Goal: Task Accomplishment & Management: Use online tool/utility

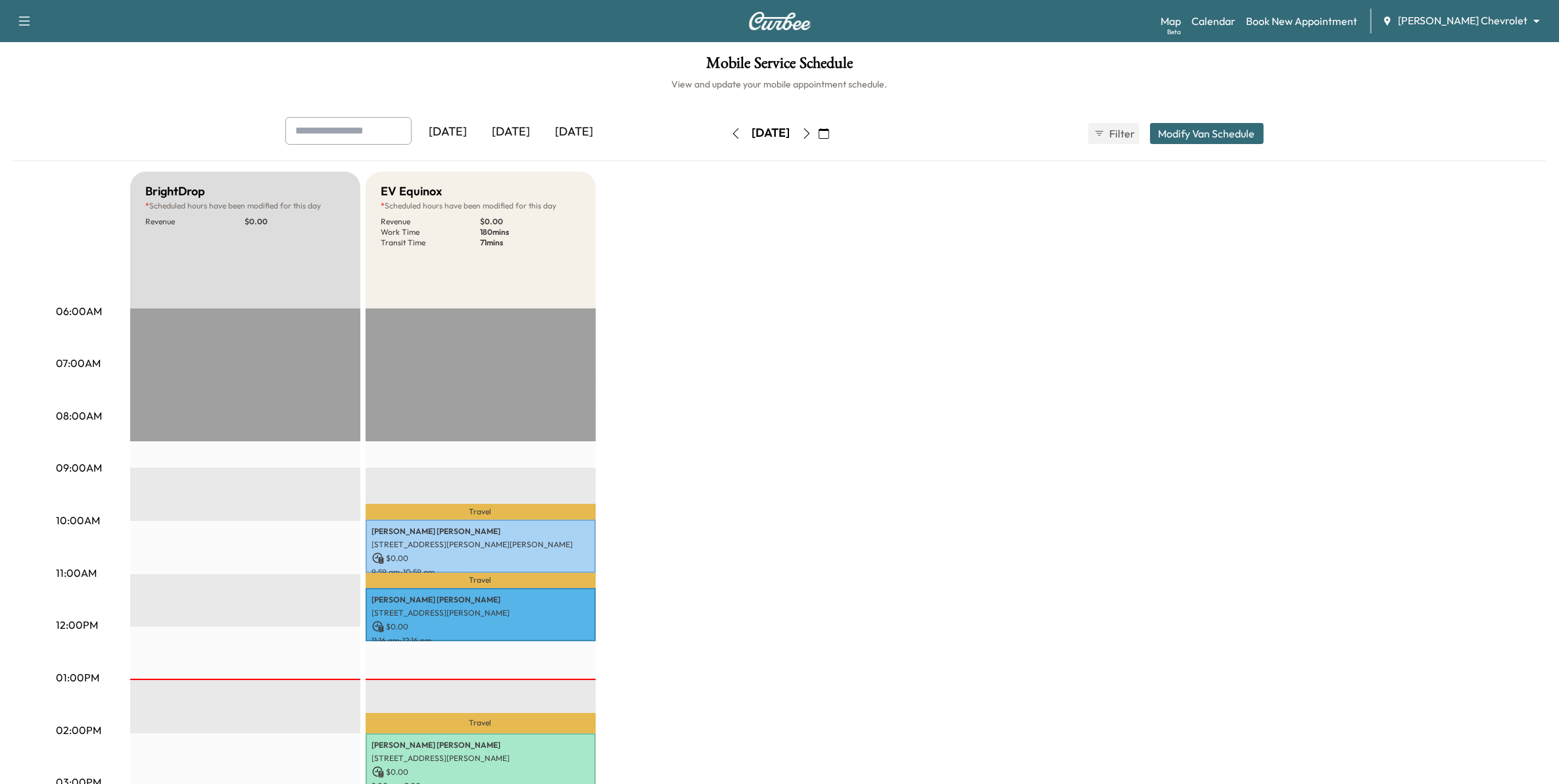
scroll to position [82, 0]
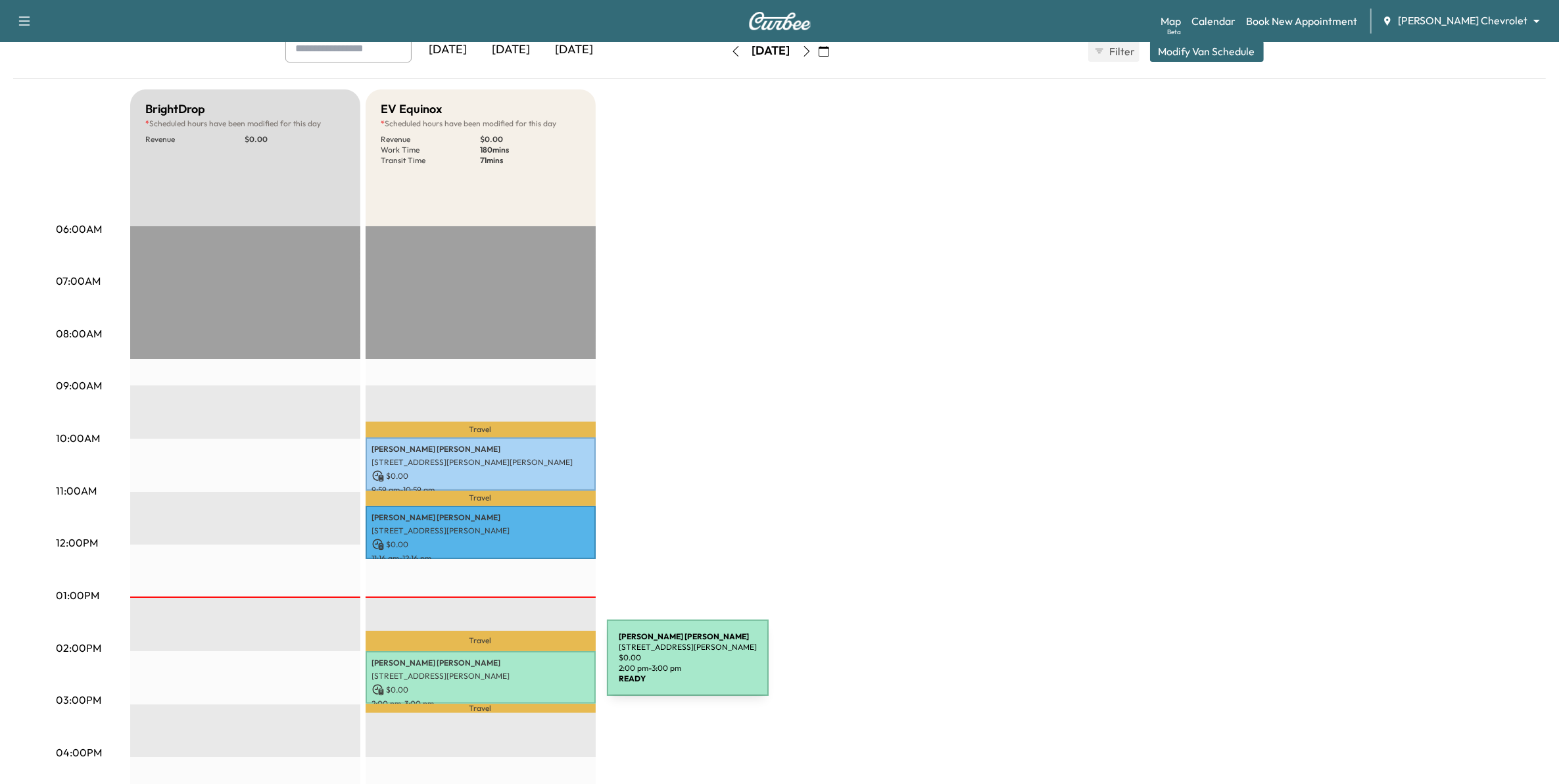
click at [508, 671] on p "[STREET_ADDRESS][PERSON_NAME]" at bounding box center [480, 676] width 217 height 10
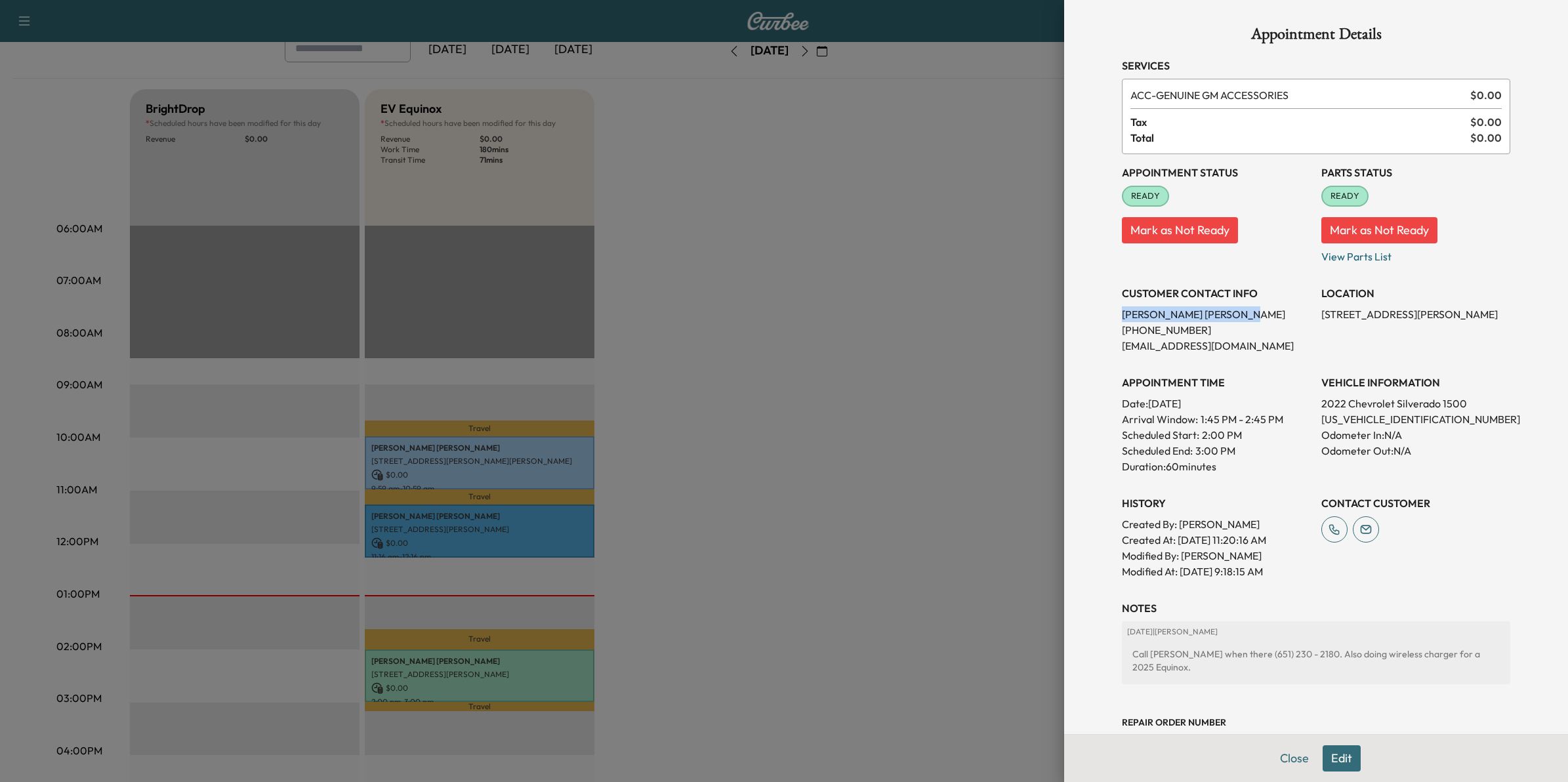
drag, startPoint x: 1189, startPoint y: 315, endPoint x: 1110, endPoint y: 320, distance: 79.2
click at [1121, 320] on p "[PERSON_NAME]" at bounding box center [1216, 314] width 189 height 16
drag, startPoint x: 1110, startPoint y: 320, endPoint x: 1123, endPoint y: 310, distance: 16.4
copy p "[PERSON_NAME]"
click at [938, 366] on div at bounding box center [784, 391] width 1568 height 782
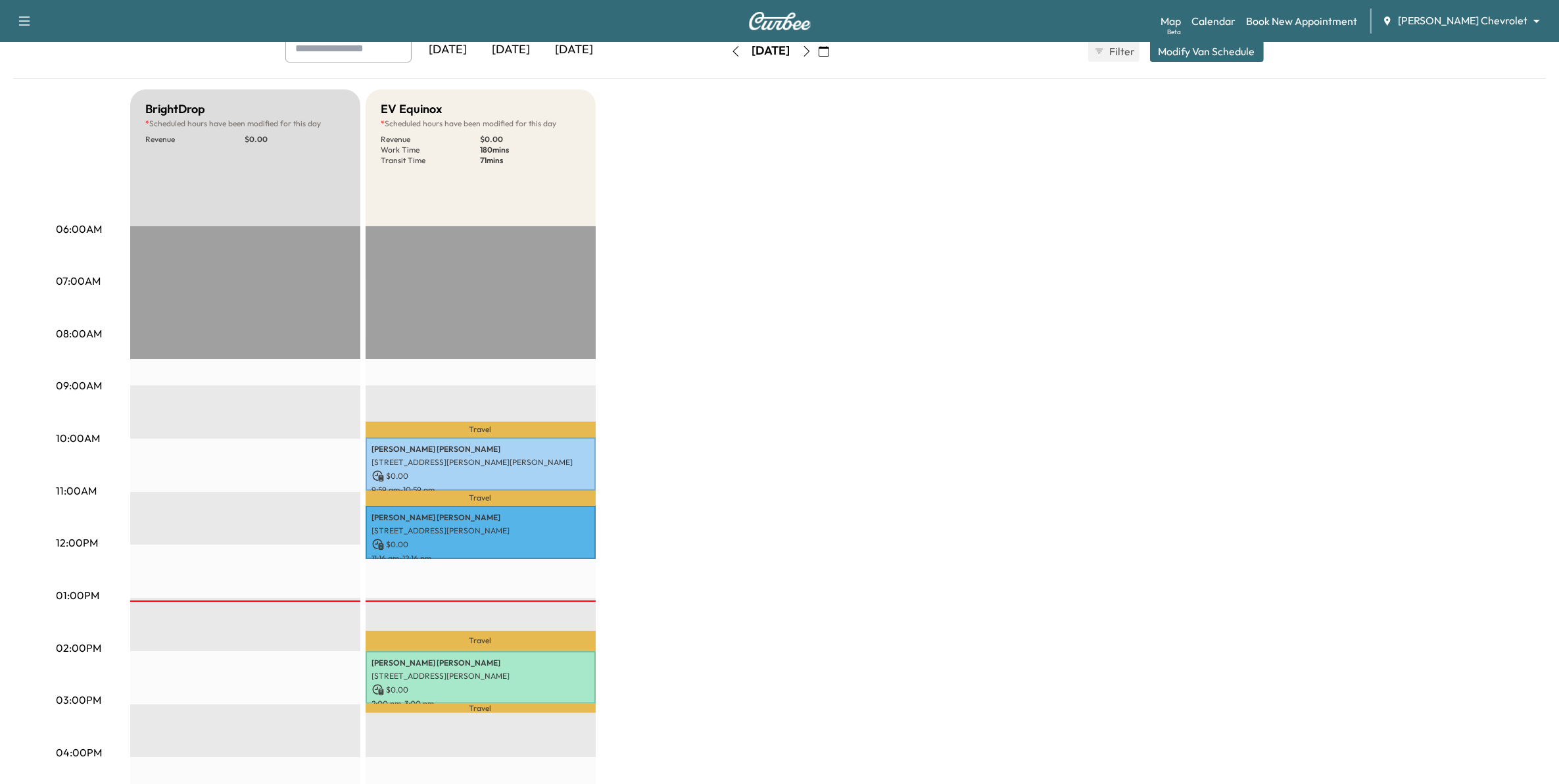
click at [605, 52] on div "[DATE]" at bounding box center [575, 50] width 63 height 30
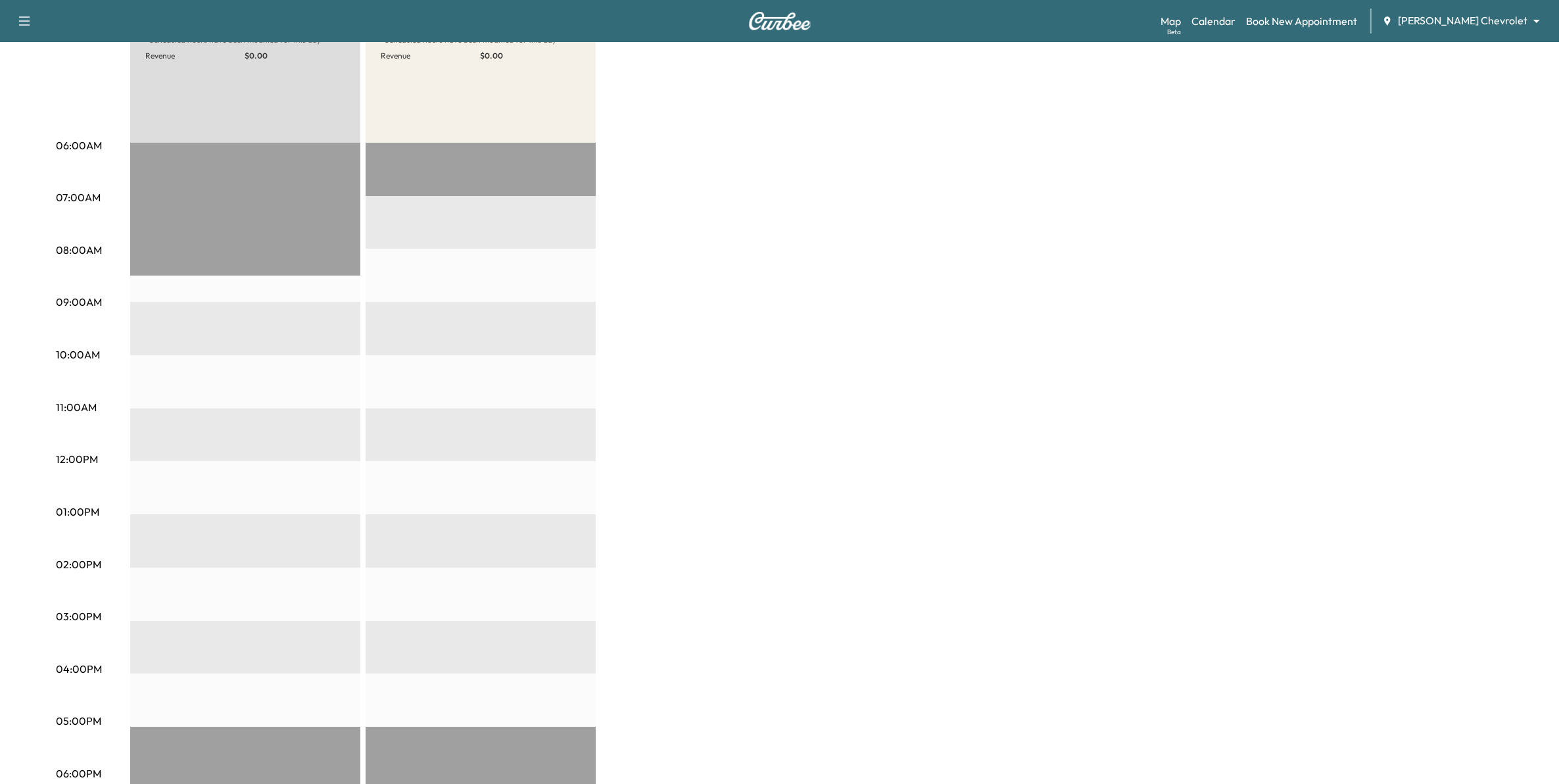
scroll to position [164, 0]
click at [1463, 11] on div "Map Beta Calendar Book New Appointment [PERSON_NAME] Chevrolet ******** ​" at bounding box center [1354, 21] width 388 height 25
click at [1458, 17] on body "Support Log Out Map Beta Calendar Book New Appointment [PERSON_NAME] Chevrolet …" at bounding box center [785, 228] width 1572 height 784
click at [1458, 73] on li "[PERSON_NAME] GMC" at bounding box center [1502, 72] width 151 height 24
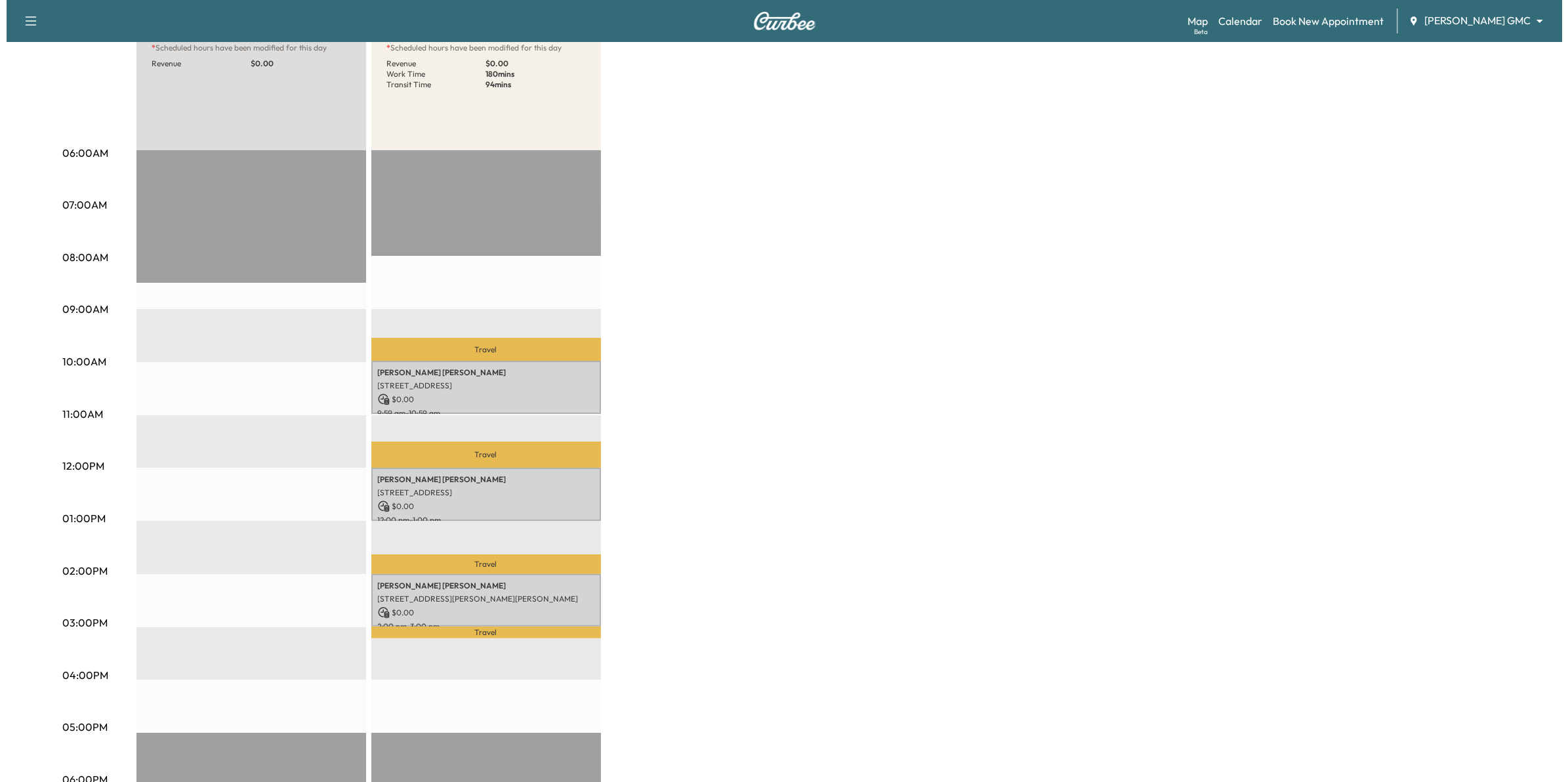
scroll to position [164, 0]
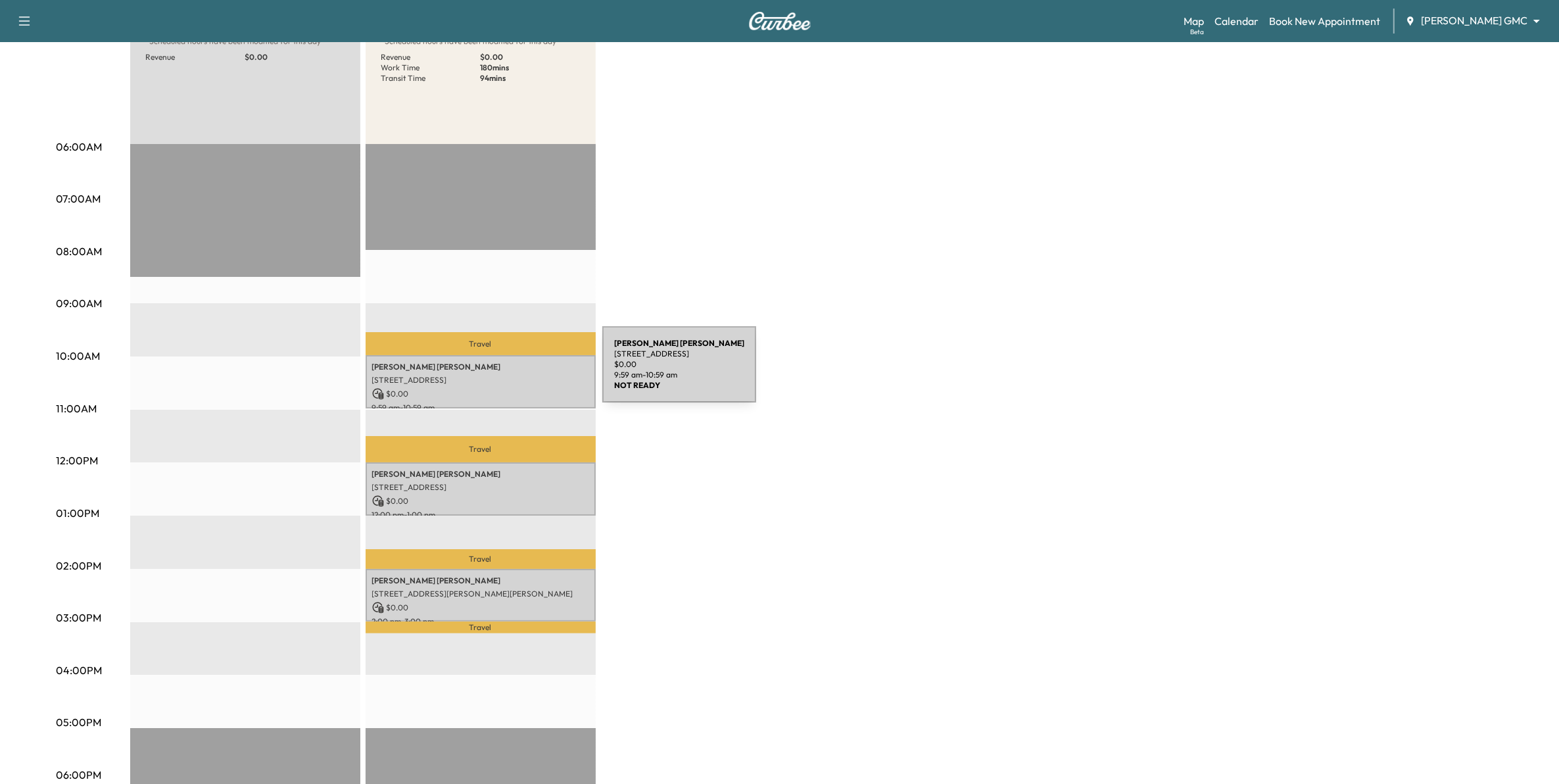
click at [503, 375] on p "[STREET_ADDRESS]" at bounding box center [480, 380] width 217 height 10
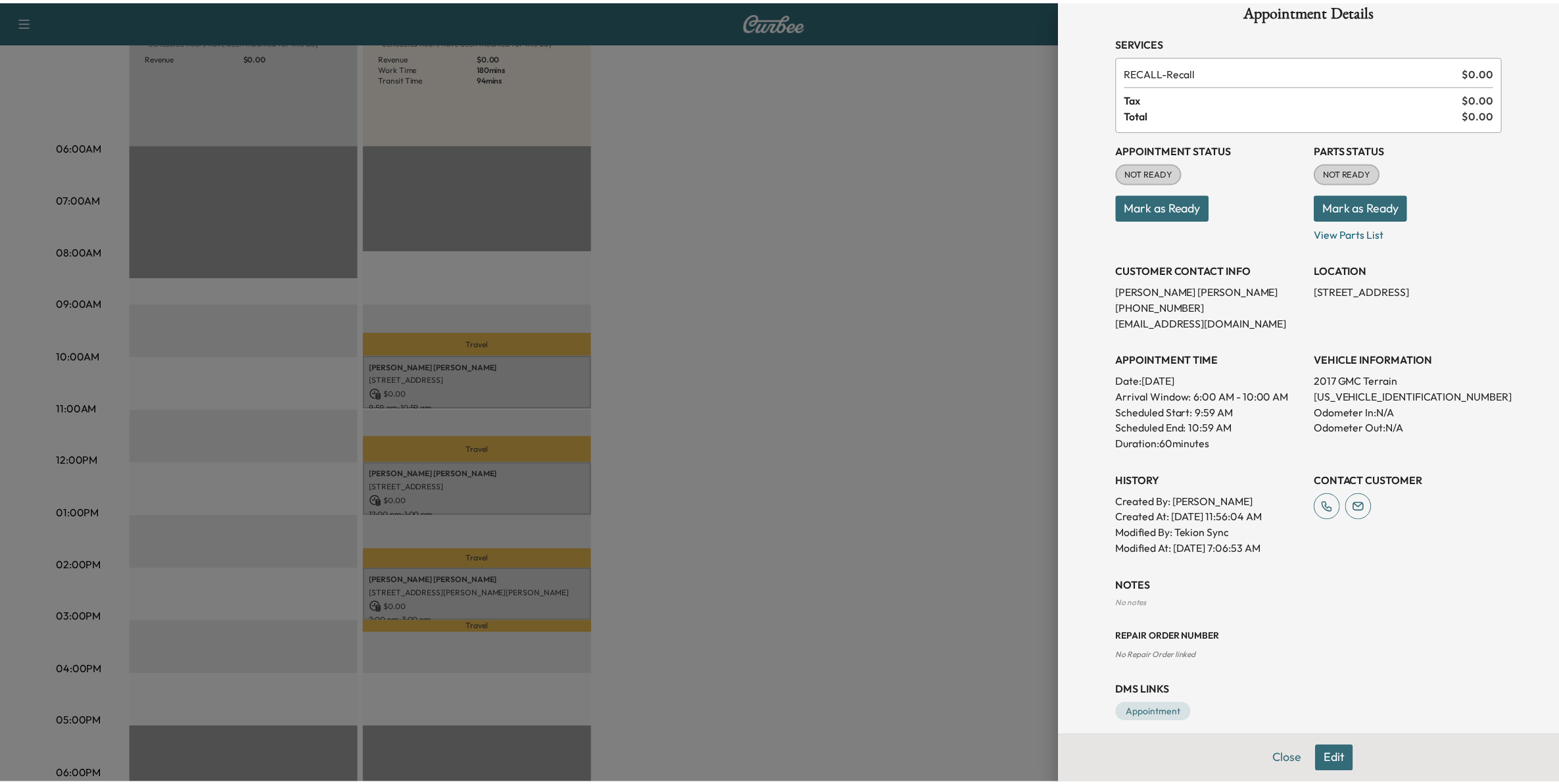
scroll to position [37, 0]
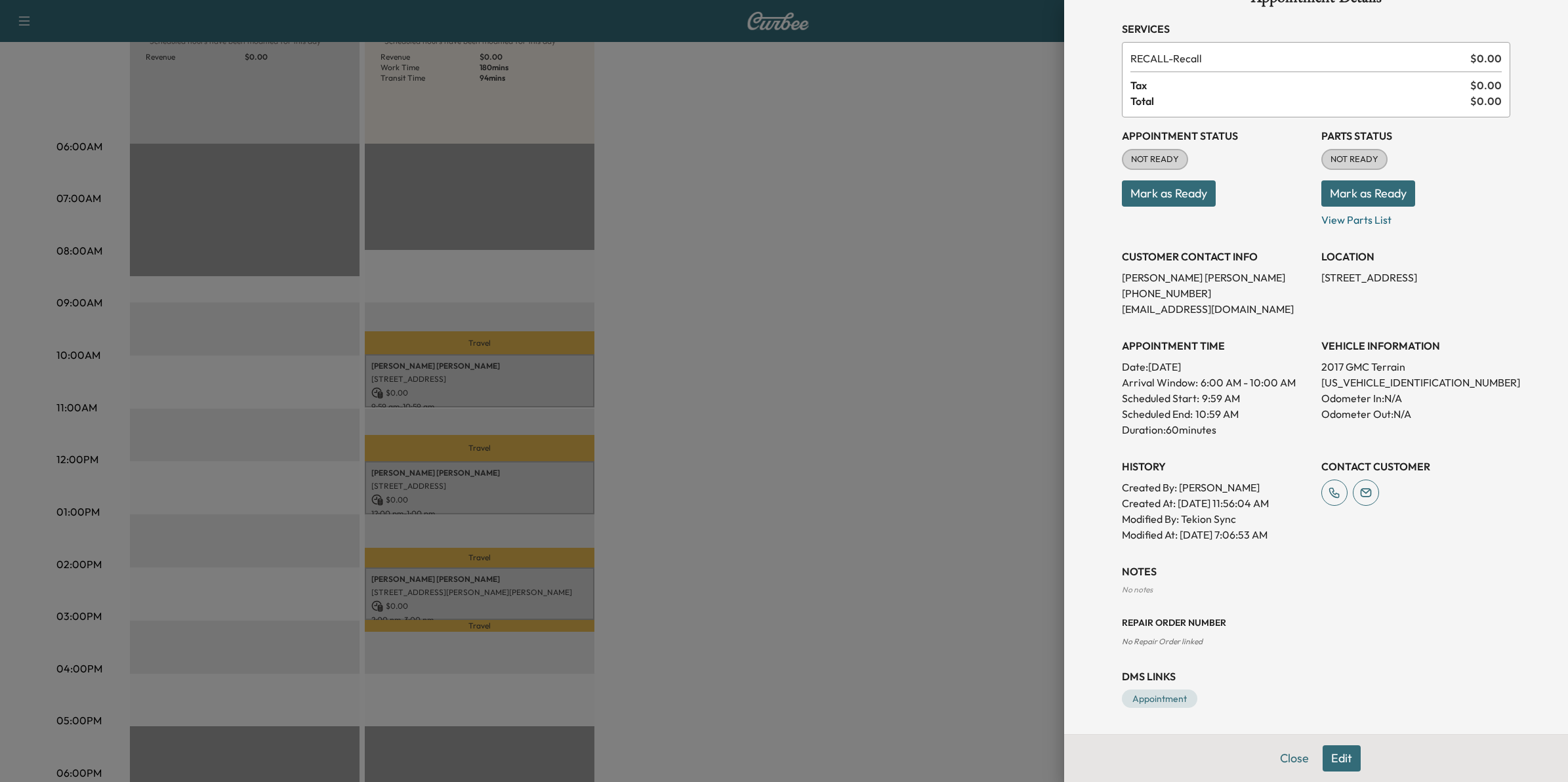
click at [961, 473] on div at bounding box center [784, 391] width 1568 height 782
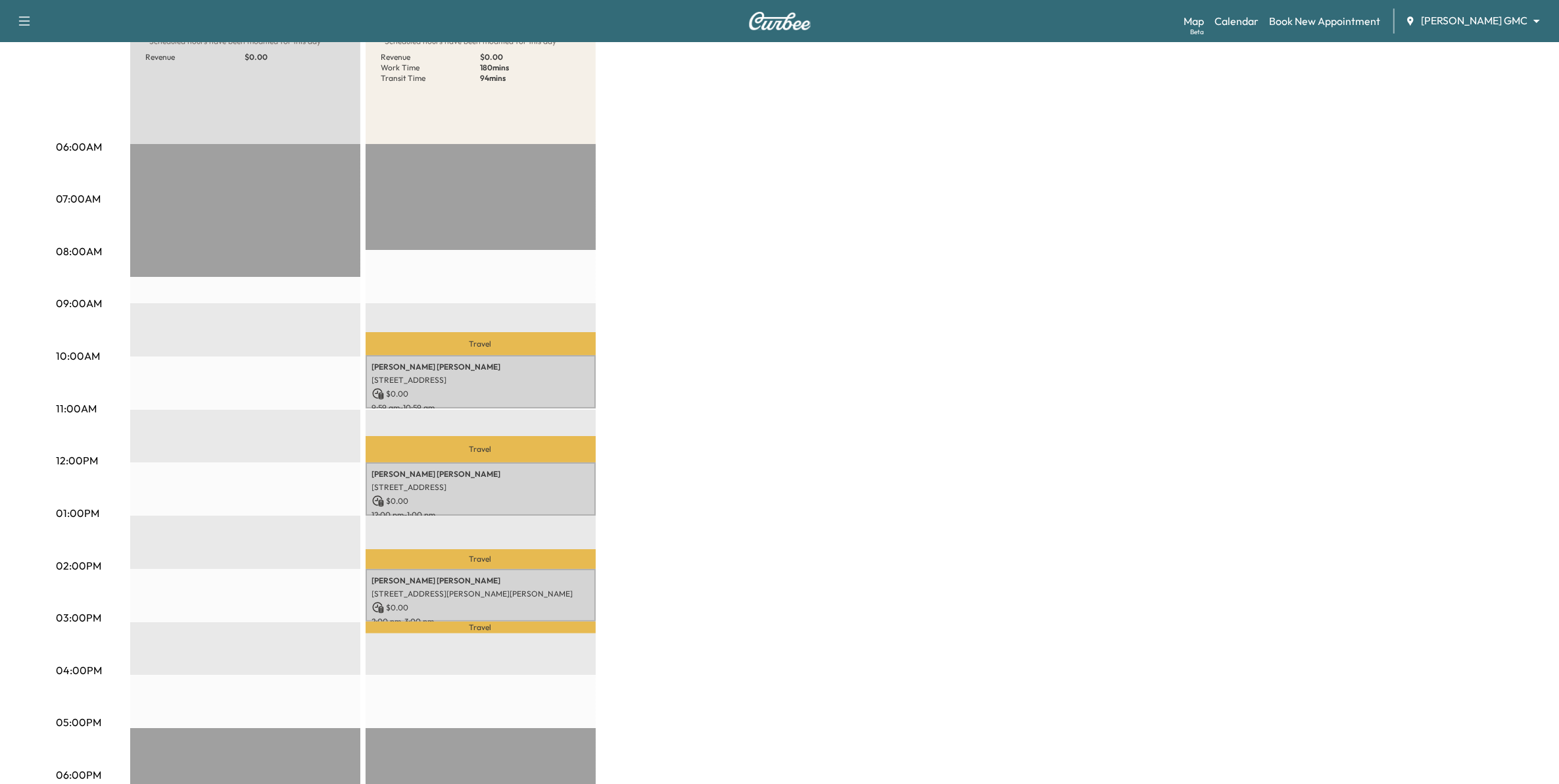
scroll to position [0, 0]
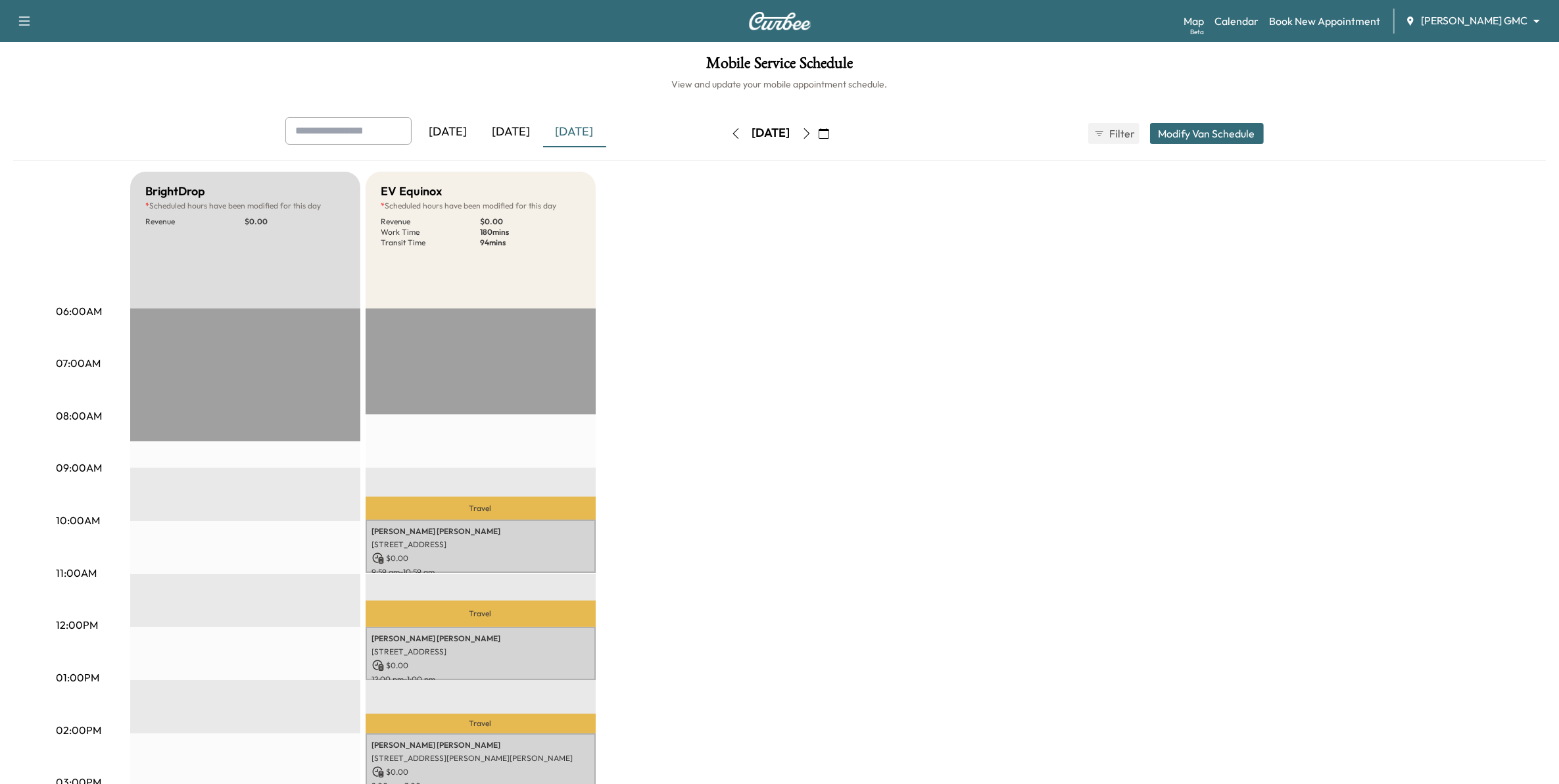
click at [1213, 130] on button "Modify Van Schedule" at bounding box center [1206, 133] width 114 height 21
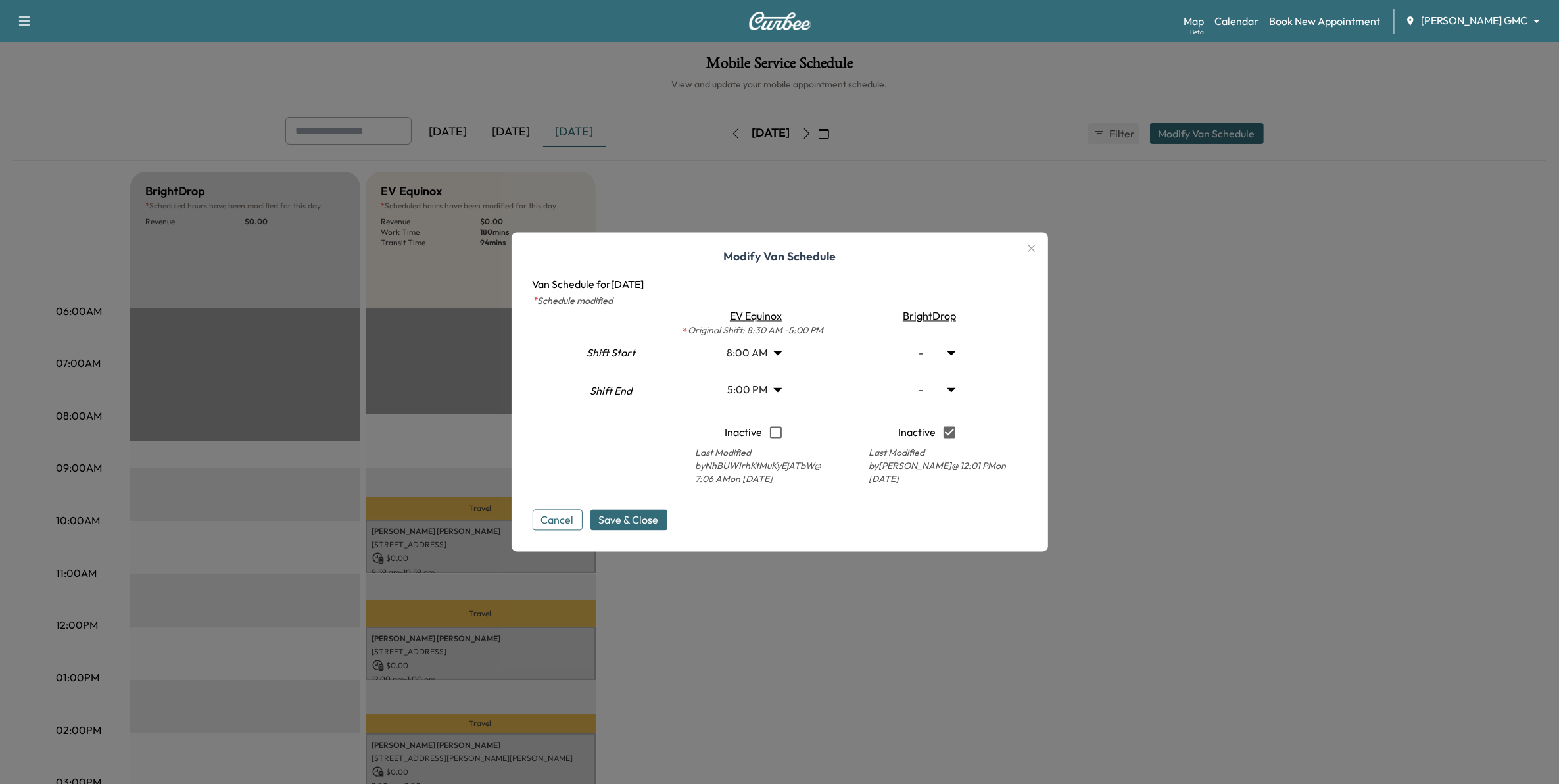
click at [1112, 417] on div at bounding box center [779, 392] width 1559 height 784
